Goal: Navigation & Orientation: Find specific page/section

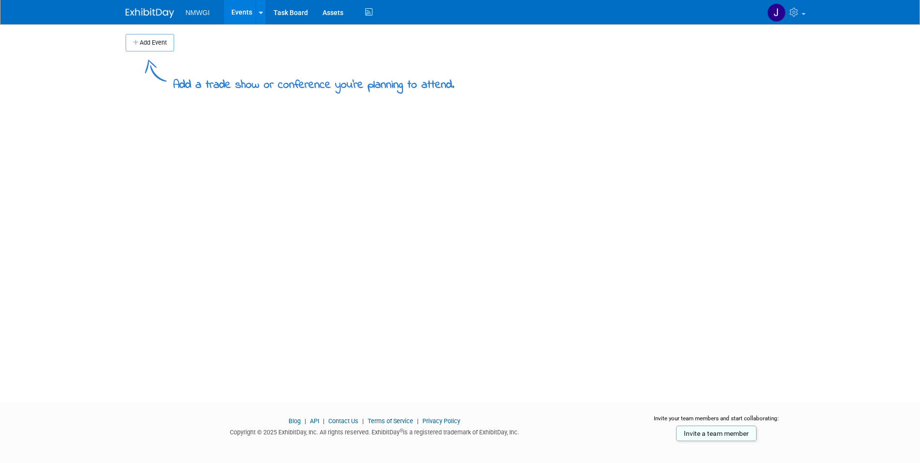
click at [235, 11] on link "Events" at bounding box center [241, 12] width 35 height 24
click at [289, 10] on link "Task Board" at bounding box center [290, 12] width 49 height 24
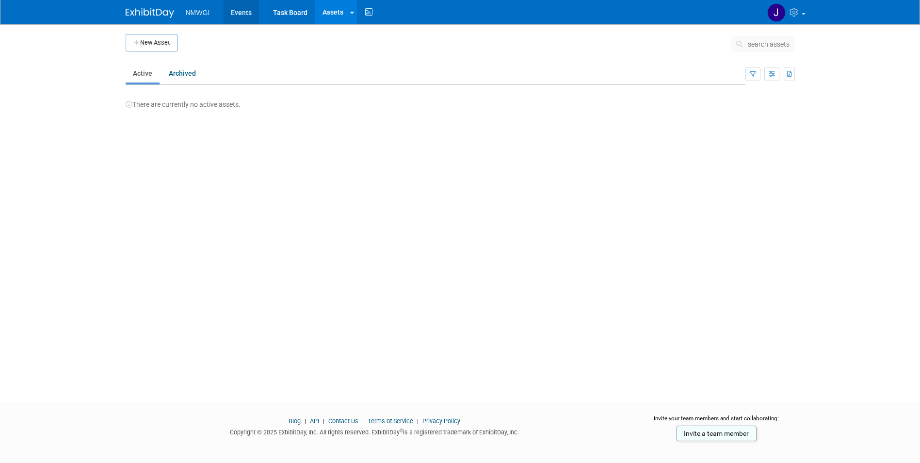
click at [234, 11] on link "Events" at bounding box center [241, 12] width 35 height 24
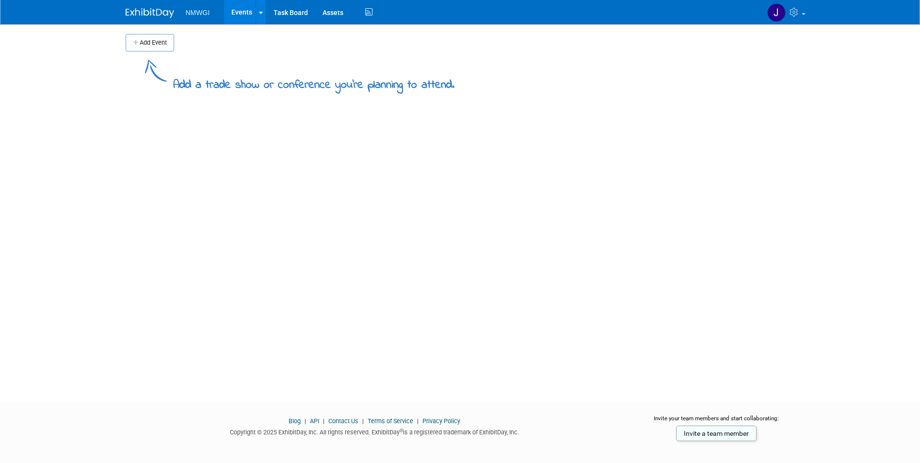
click at [206, 13] on span "NMWGI" at bounding box center [198, 13] width 24 height 8
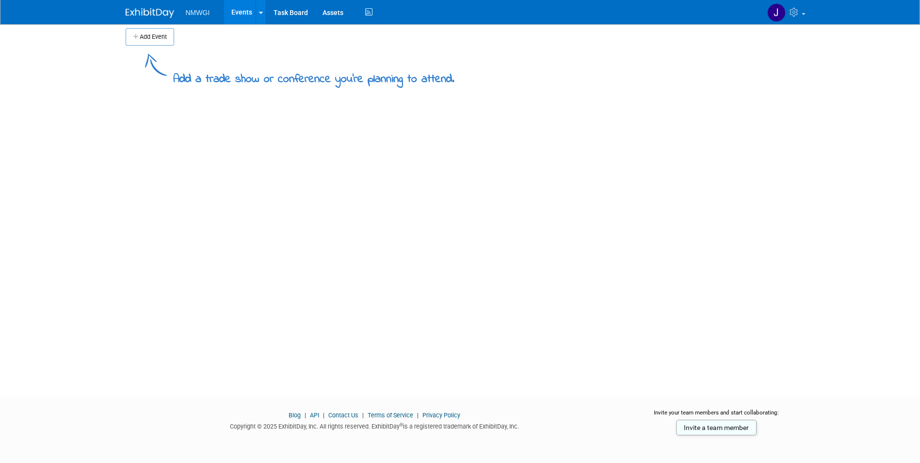
scroll to position [7, 0]
click at [293, 13] on link "Task Board" at bounding box center [290, 12] width 49 height 24
